Goal: Information Seeking & Learning: Learn about a topic

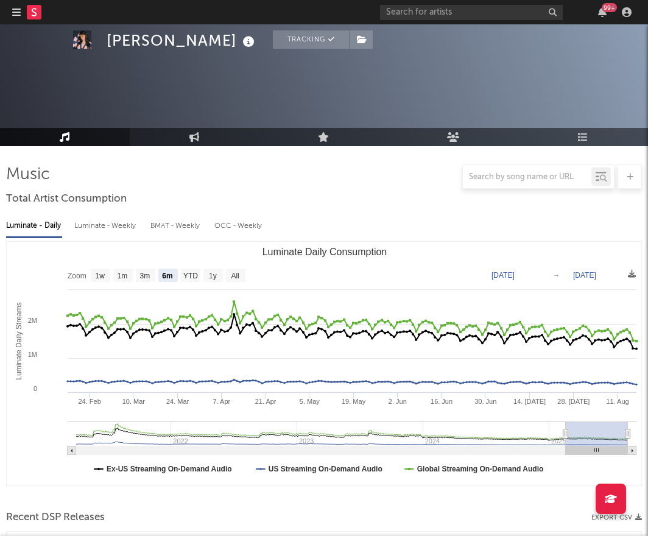
select select "6m"
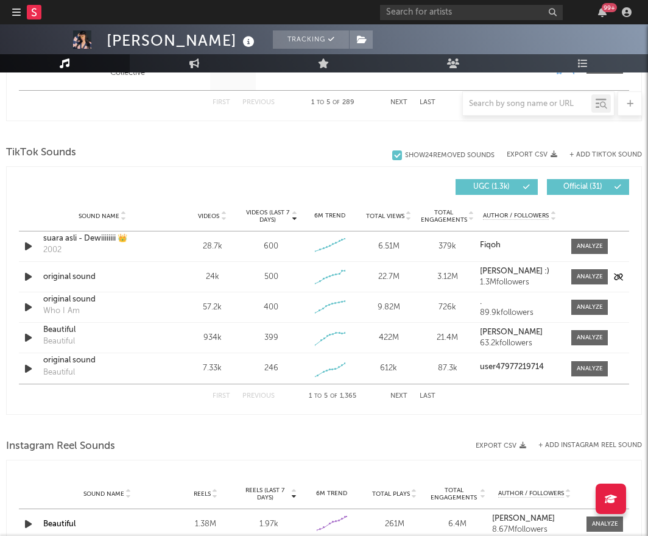
click at [126, 279] on div "original sound" at bounding box center [102, 277] width 119 height 12
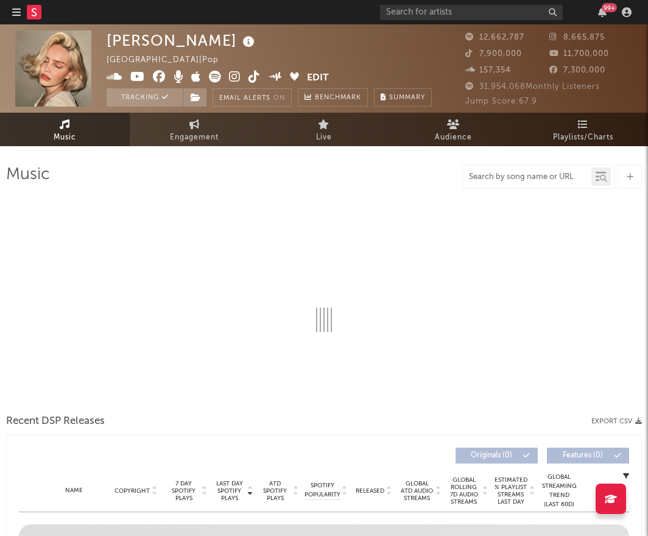
click at [547, 177] on input "text" at bounding box center [527, 177] width 129 height 10
type input "Or"
select select "6m"
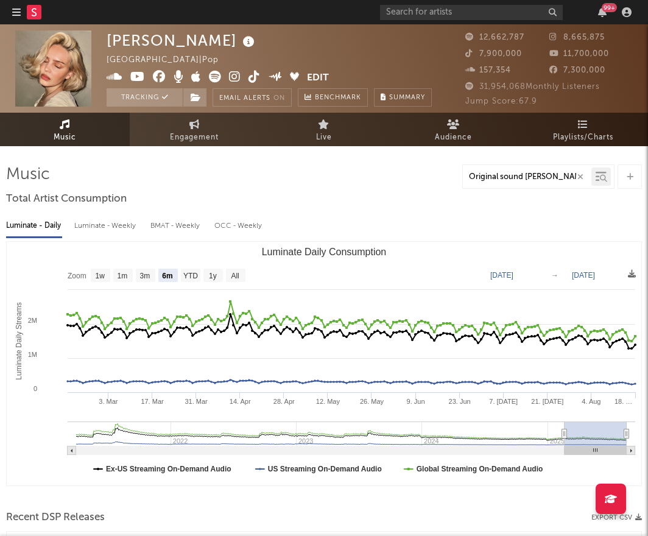
type input "Original sound ANNEMARIE"
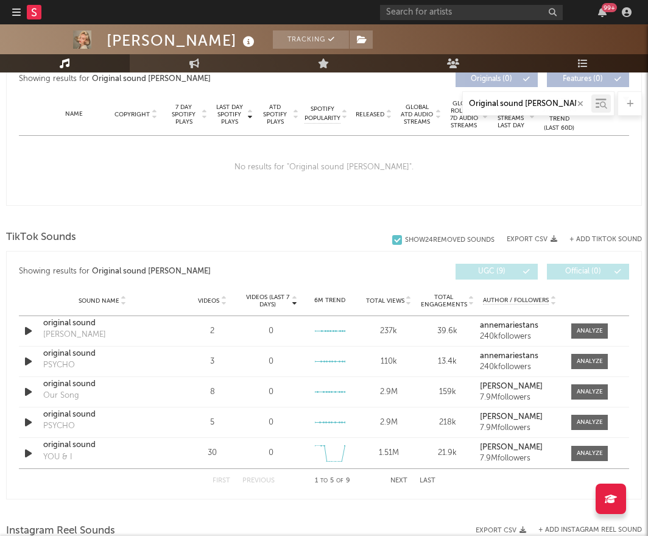
scroll to position [587, 0]
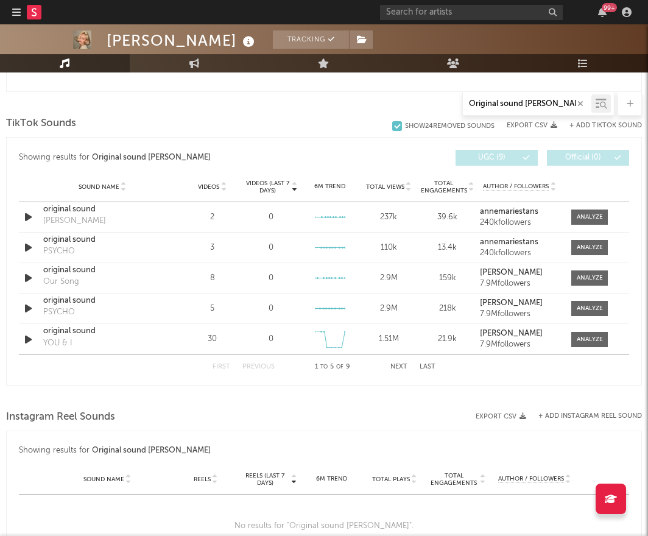
click at [394, 366] on button "Next" at bounding box center [399, 367] width 17 height 7
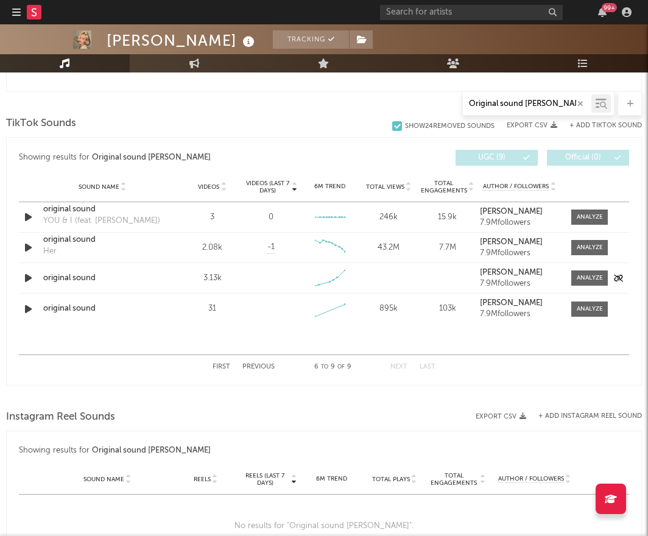
click at [29, 277] on icon "button" at bounding box center [28, 278] width 13 height 15
click at [57, 279] on div "original sound" at bounding box center [102, 278] width 119 height 12
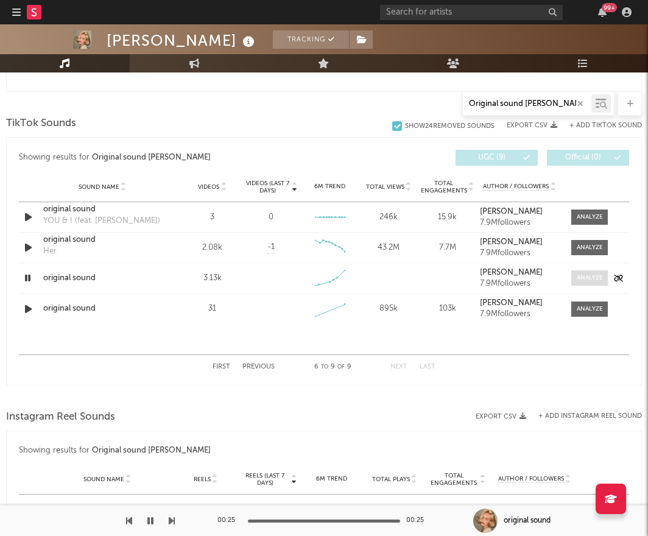
click at [582, 281] on div at bounding box center [590, 278] width 26 height 9
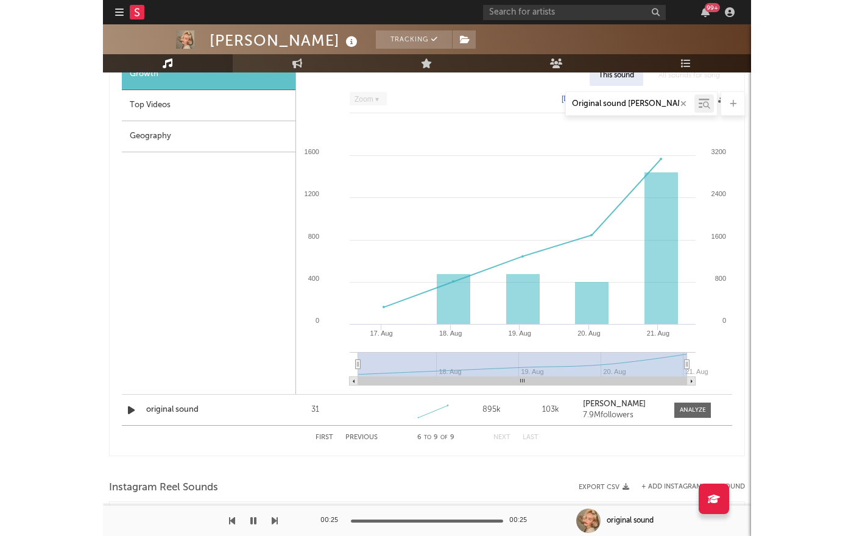
scroll to position [742, 0]
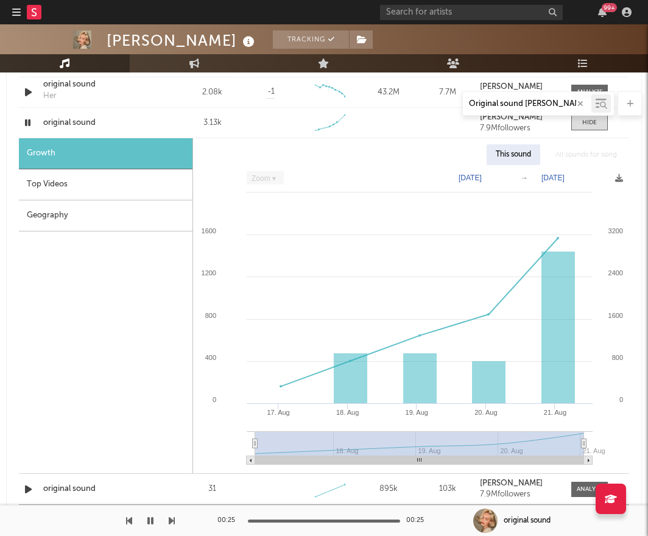
click at [80, 190] on div "Top Videos" at bounding box center [106, 184] width 174 height 31
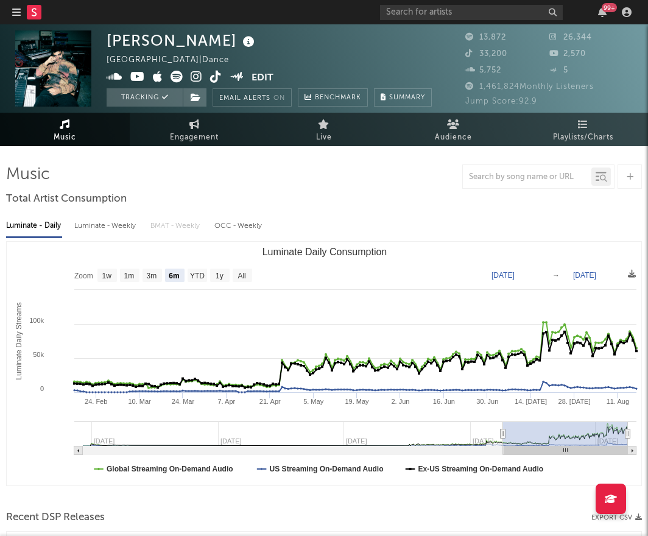
select select "6m"
